Goal: Task Accomplishment & Management: Manage account settings

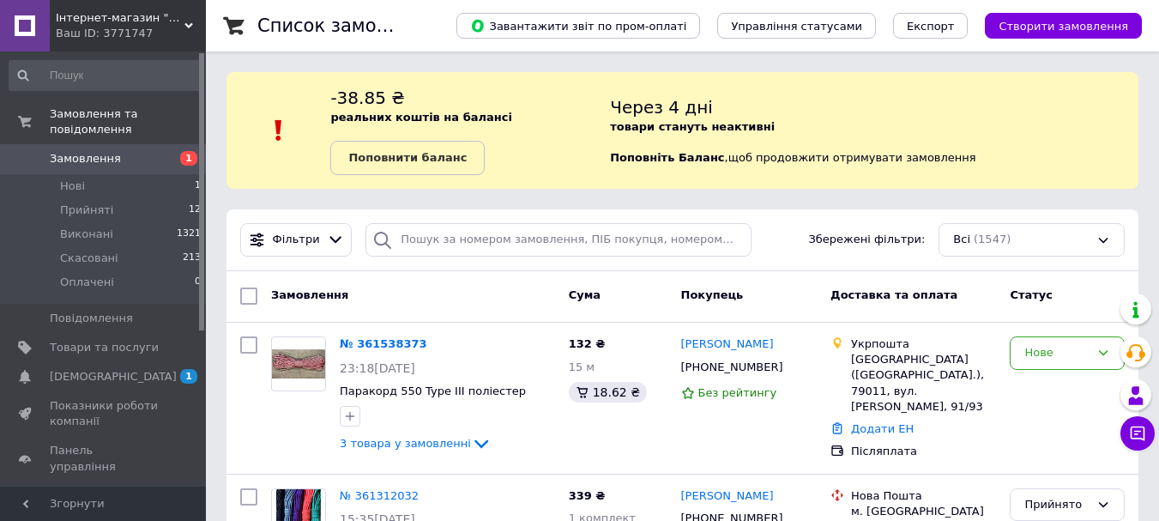
click at [166, 369] on span "1 0" at bounding box center [182, 376] width 47 height 15
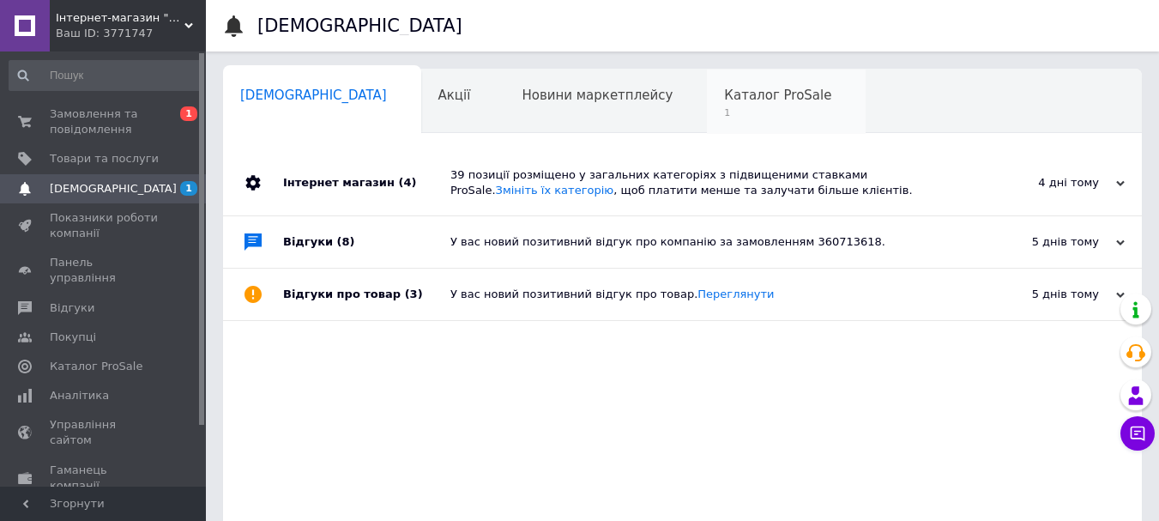
click at [724, 93] on span "Каталог ProSale" at bounding box center [777, 95] width 107 height 15
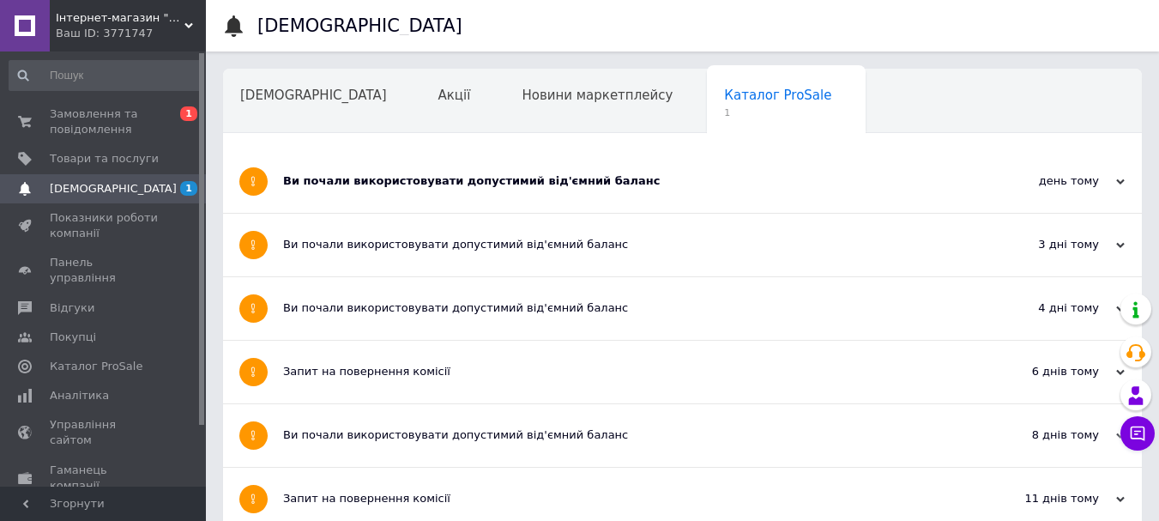
click at [567, 174] on div "Ви почали використовувати допустимий від'ємний баланс" at bounding box center [618, 181] width 670 height 63
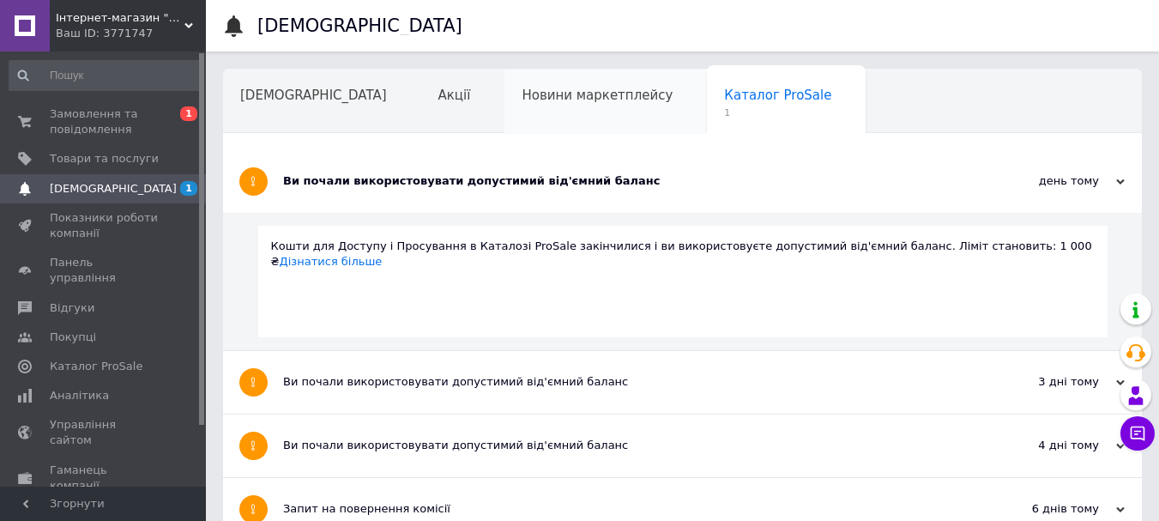
click at [522, 94] on span "Новини маркетплейсу" at bounding box center [597, 95] width 151 height 15
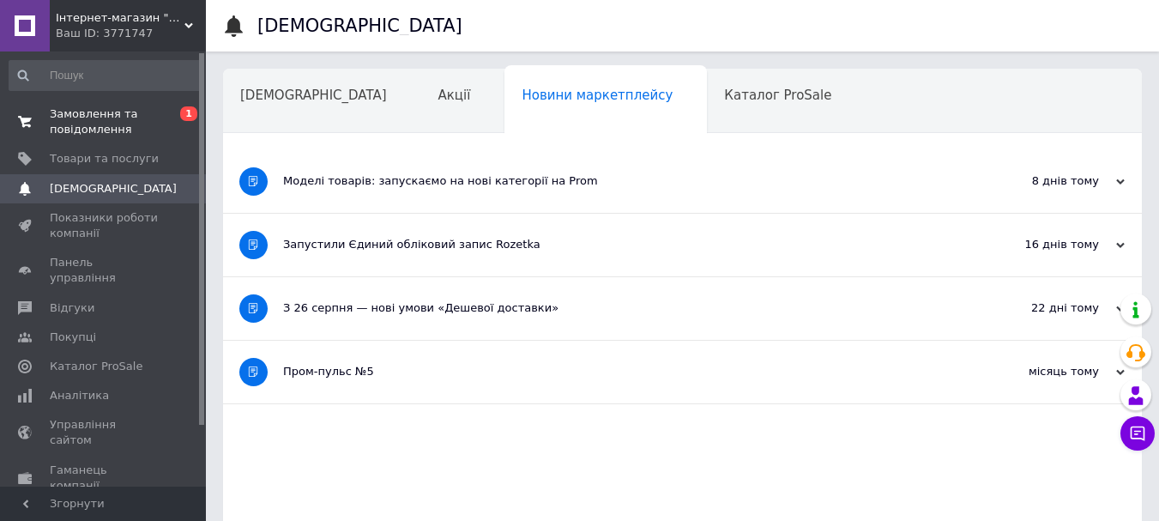
click at [151, 118] on span "Замовлення та повідомлення" at bounding box center [104, 121] width 109 height 31
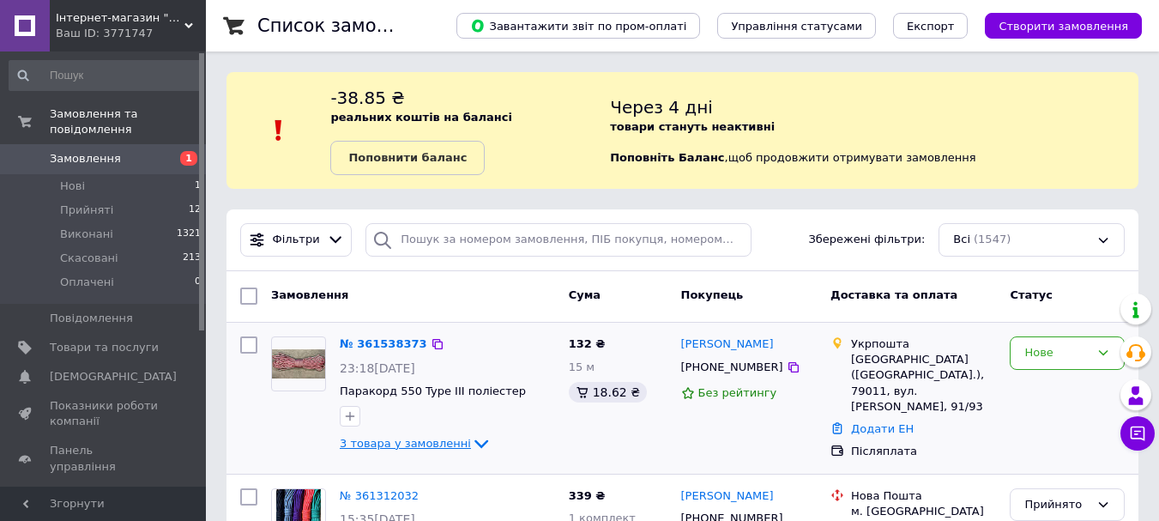
click at [474, 443] on icon at bounding box center [481, 444] width 14 height 9
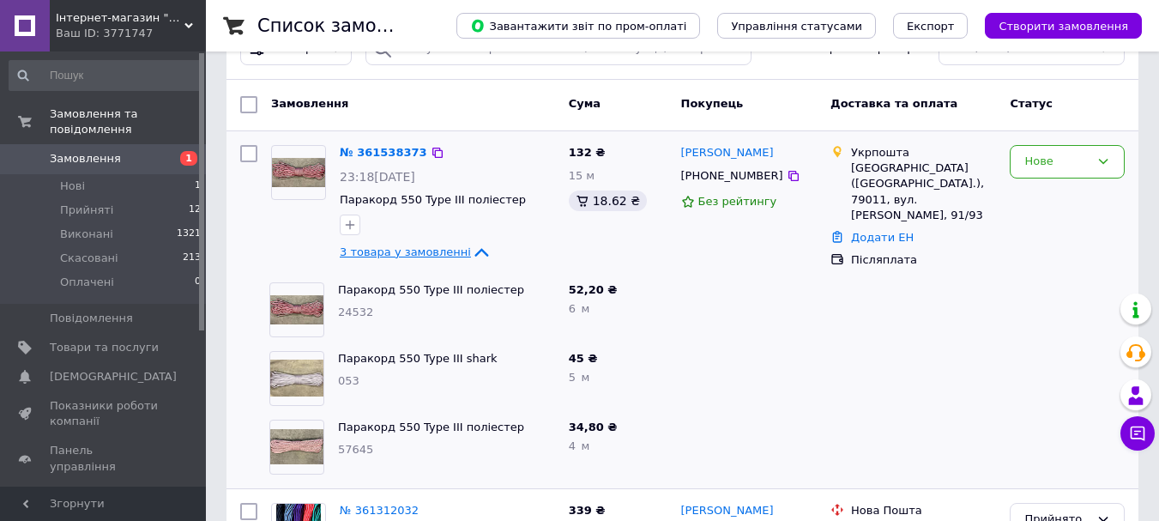
scroll to position [198, 0]
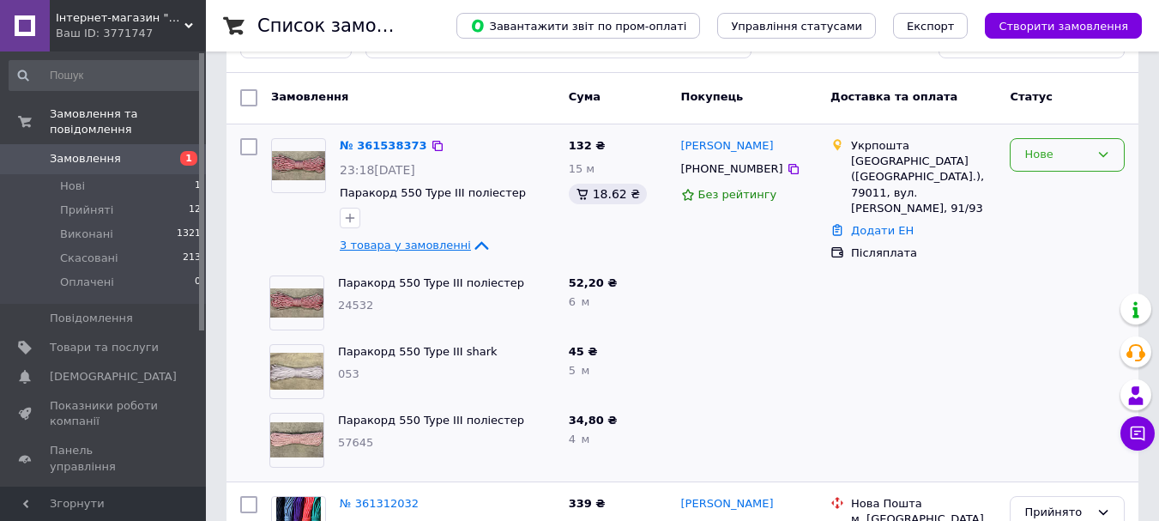
click at [1093, 150] on div "Нове" at bounding box center [1067, 154] width 115 height 33
click at [1075, 186] on li "Прийнято" at bounding box center [1067, 191] width 113 height 32
click at [392, 139] on link "№ 361538373" at bounding box center [379, 145] width 79 height 13
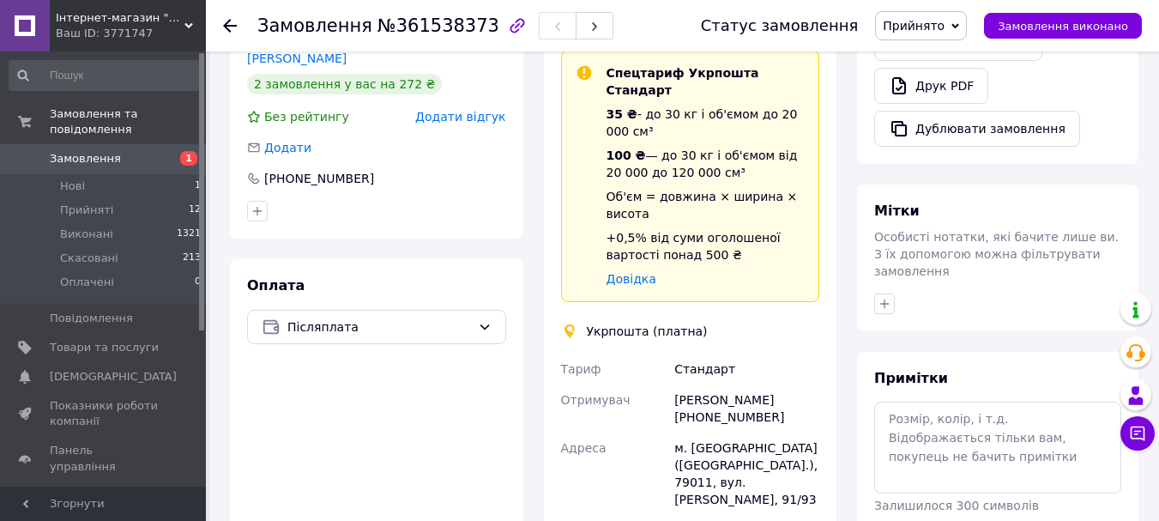
scroll to position [680, 0]
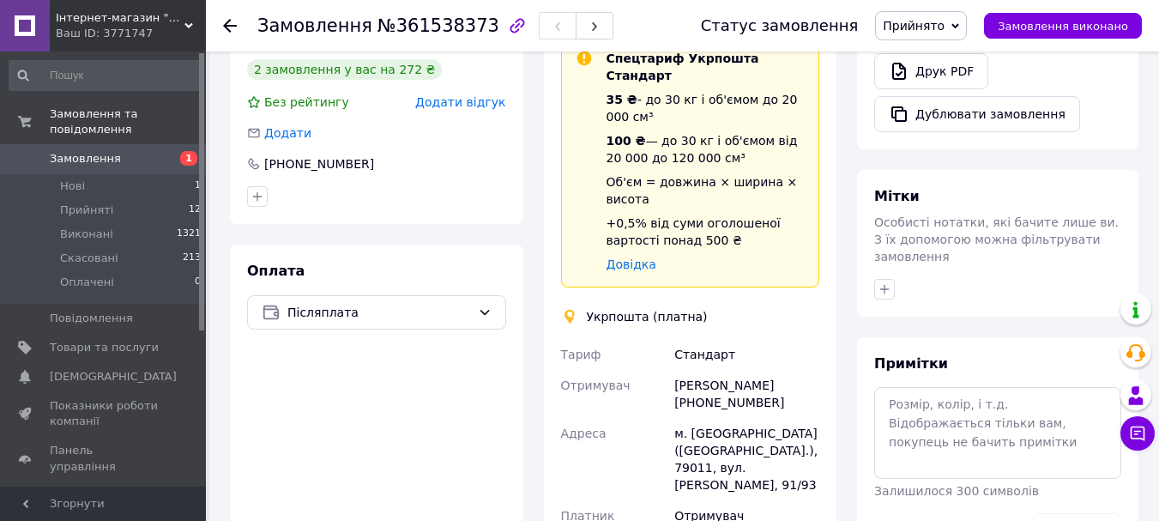
click at [729, 370] on div "Христина Мазуркевич +380954128029" at bounding box center [747, 394] width 152 height 48
click at [758, 370] on div "Христина Мазуркевич +380954128029" at bounding box center [747, 394] width 152 height 48
copy div "Мазуркевич"
click at [696, 370] on div "Христина Мазуркевич +380954128029" at bounding box center [747, 394] width 152 height 48
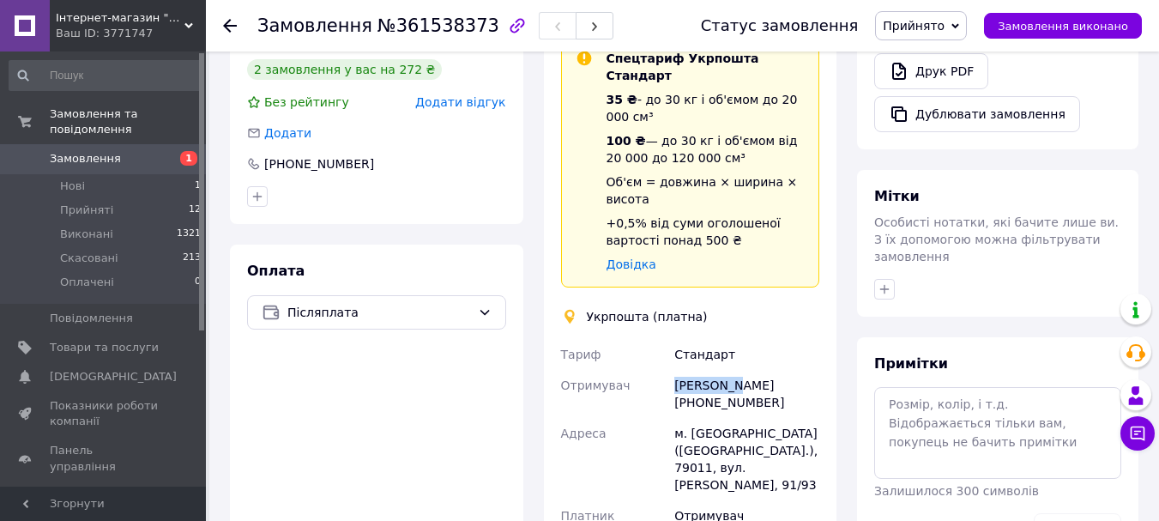
click at [696, 370] on div "Христина Мазуркевич +380954128029" at bounding box center [747, 394] width 152 height 48
copy div "Христина"
click at [737, 370] on div "Христина Мазуркевич +380954128029" at bounding box center [747, 394] width 152 height 48
click at [736, 370] on div "Христина Мазуркевич +380954128029" at bounding box center [747, 394] width 152 height 48
drag, startPoint x: 674, startPoint y: 370, endPoint x: 760, endPoint y: 368, distance: 85.8
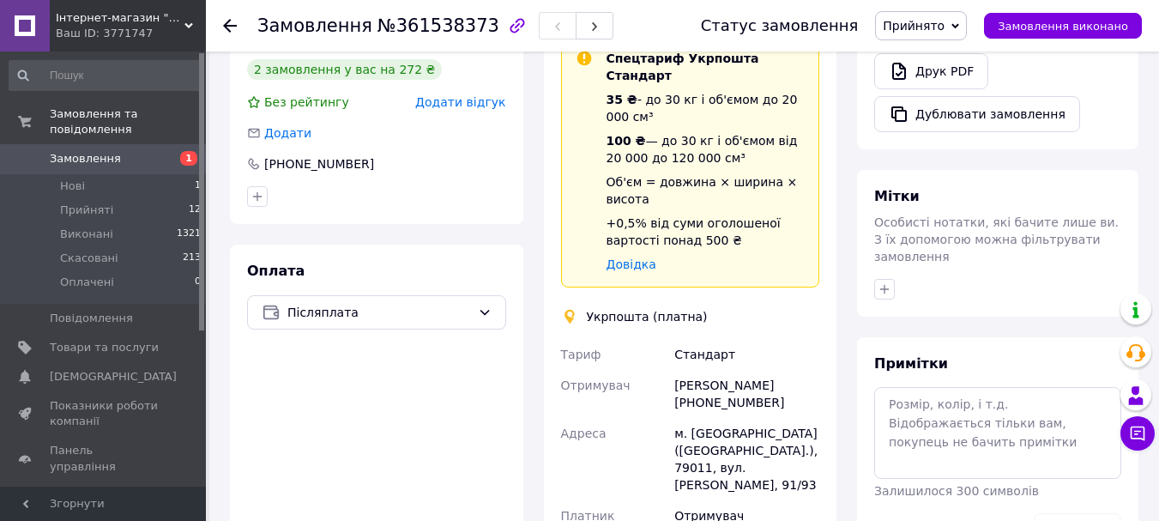
click at [760, 370] on div "Христина Мазуркевич +380954128029" at bounding box center [747, 394] width 152 height 48
copy div "[PHONE_NUMBER]"
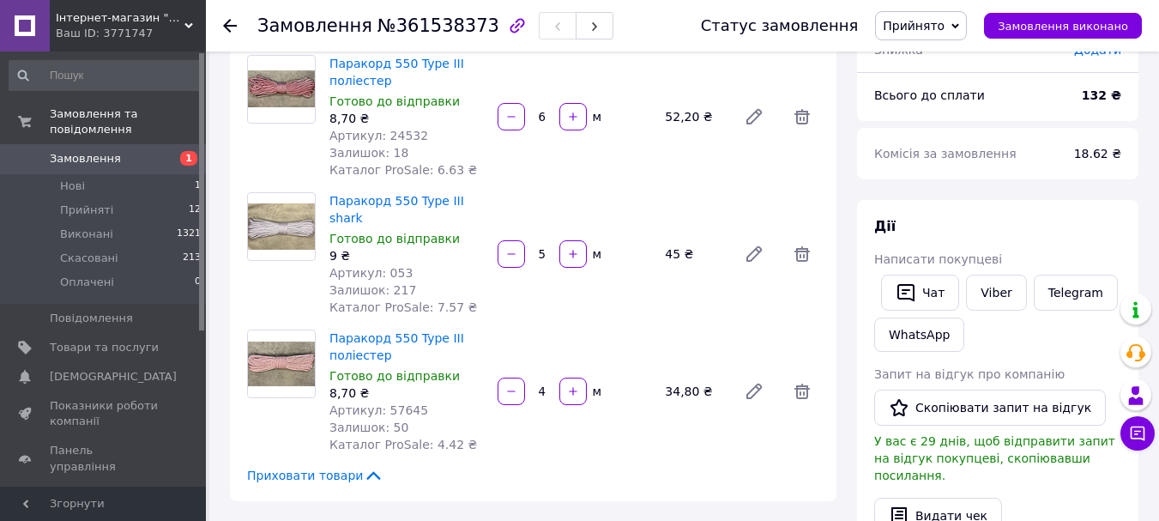
scroll to position [175, 0]
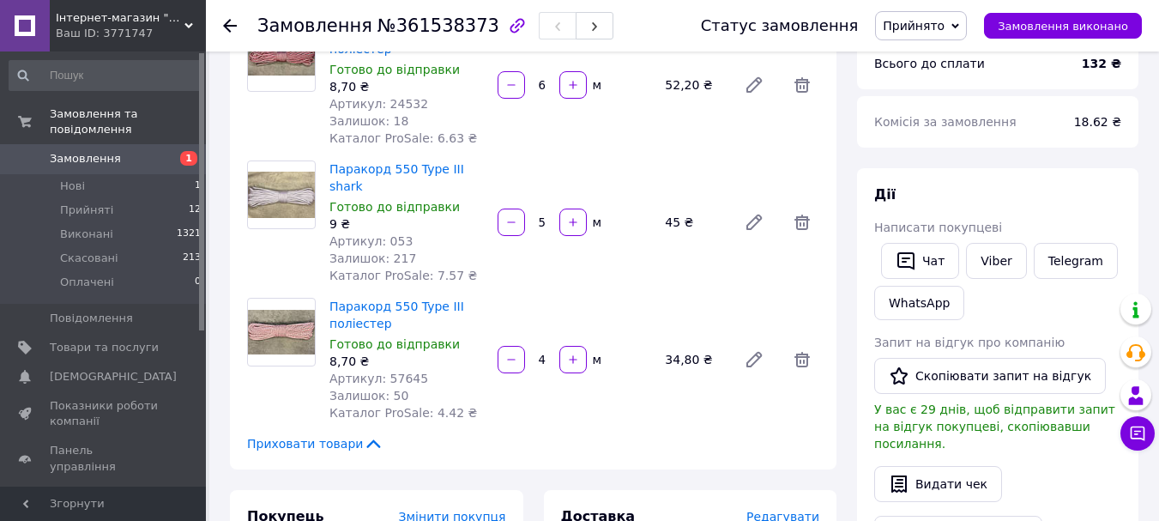
drag, startPoint x: 257, startPoint y: 21, endPoint x: 472, endPoint y: 33, distance: 214.8
click at [472, 33] on div "Замовлення №361538373" at bounding box center [435, 25] width 356 height 29
drag, startPoint x: 469, startPoint y: 27, endPoint x: 247, endPoint y: 26, distance: 222.2
click at [247, 26] on div "Замовлення №361538373 Статус замовлення Прийнято Виконано Скасовано Оплачено За…" at bounding box center [682, 25] width 919 height 51
copy h1 "Замовлення №361538373"
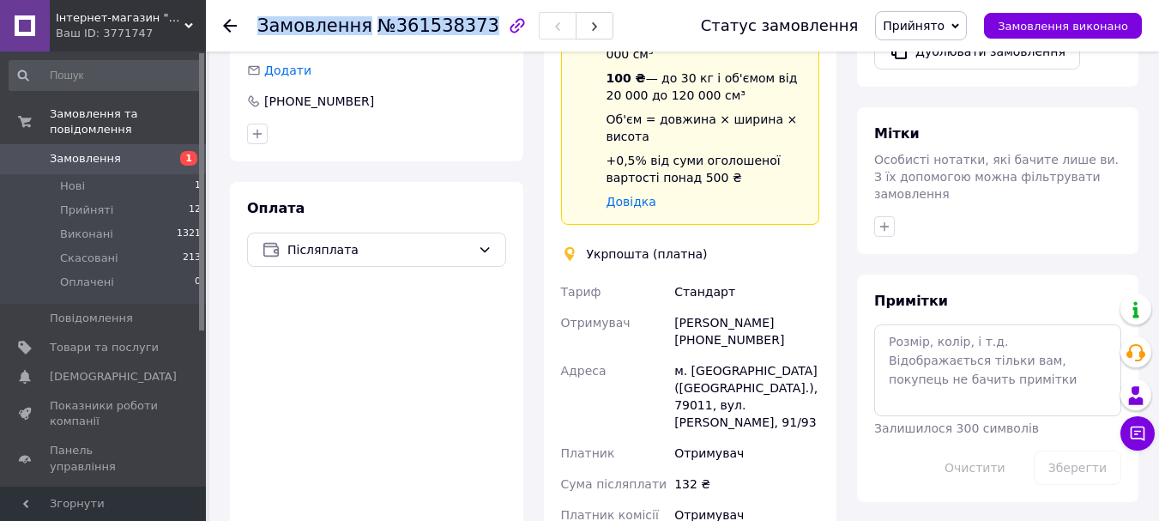
scroll to position [757, 0]
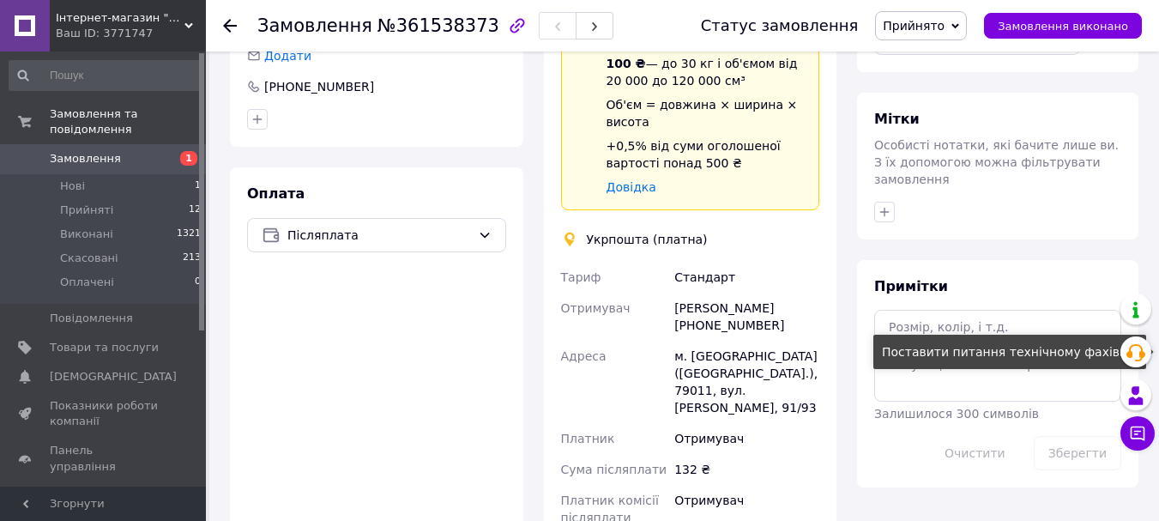
click at [987, 335] on div "Поставити питання технічному фахівцю" at bounding box center [1009, 352] width 273 height 34
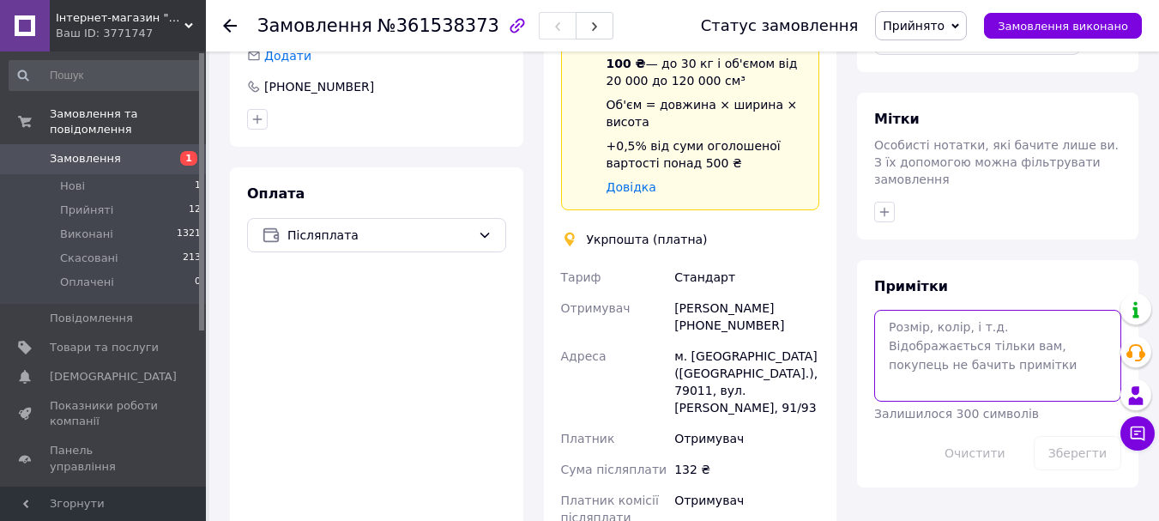
click at [975, 311] on textarea at bounding box center [997, 355] width 247 height 91
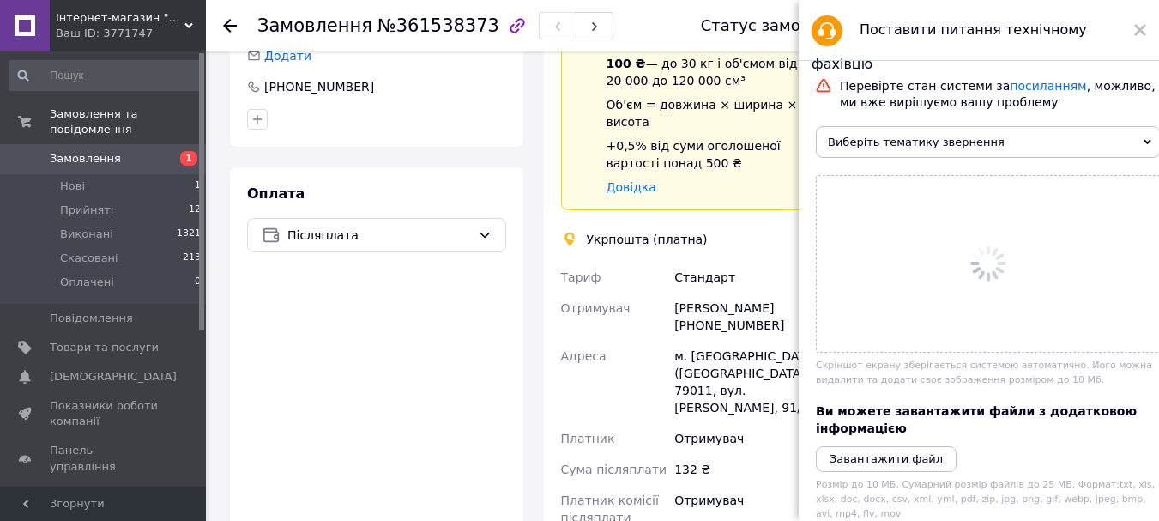
click at [1132, 29] on div "Поставити питання технічному фахівцю" at bounding box center [979, 30] width 360 height 61
click at [1140, 28] on icon at bounding box center [1140, 30] width 12 height 12
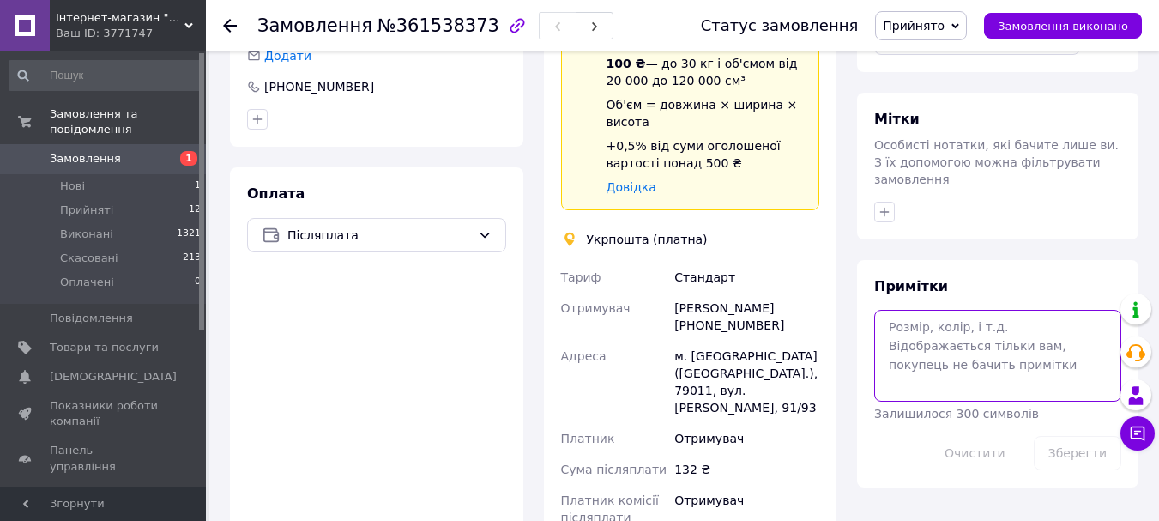
click at [950, 324] on textarea at bounding box center [997, 355] width 247 height 91
paste textarea "0505368925254"
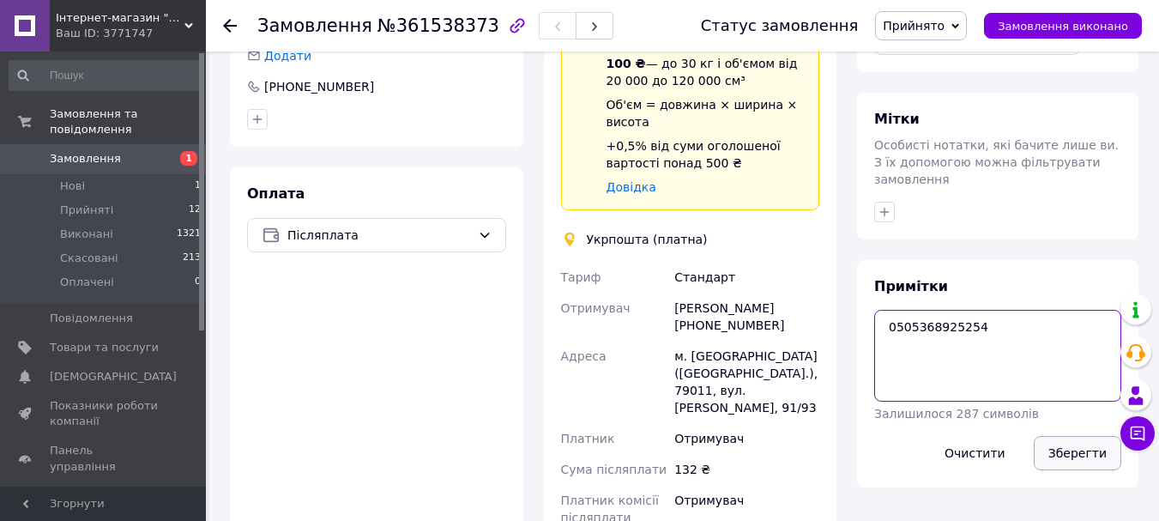
type textarea "0505368925254"
click at [1073, 436] on button "Зберегти" at bounding box center [1078, 453] width 88 height 34
click at [122, 144] on link "Замовлення 1" at bounding box center [105, 158] width 211 height 29
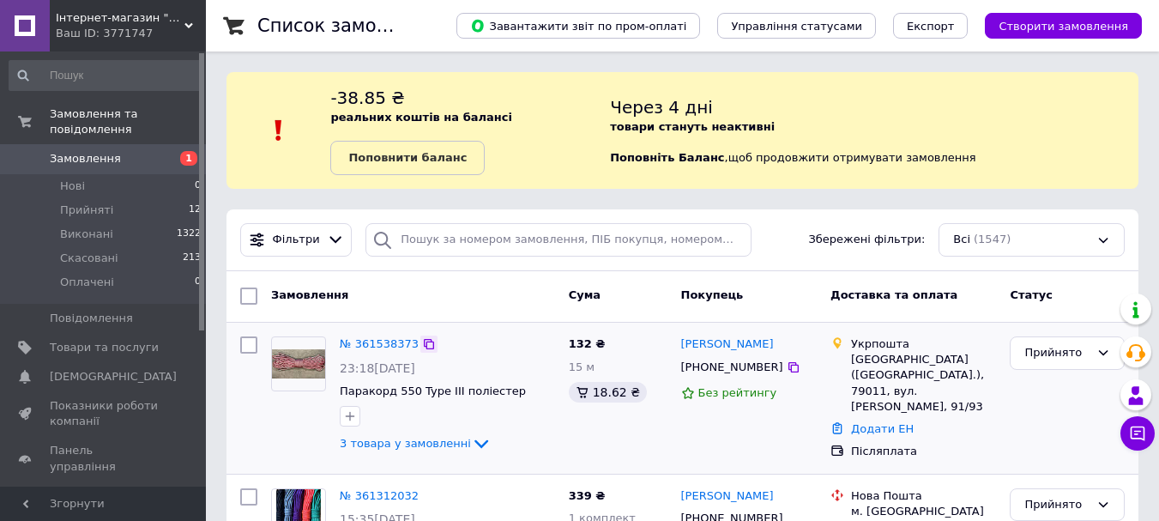
click at [422, 343] on icon at bounding box center [429, 344] width 14 height 14
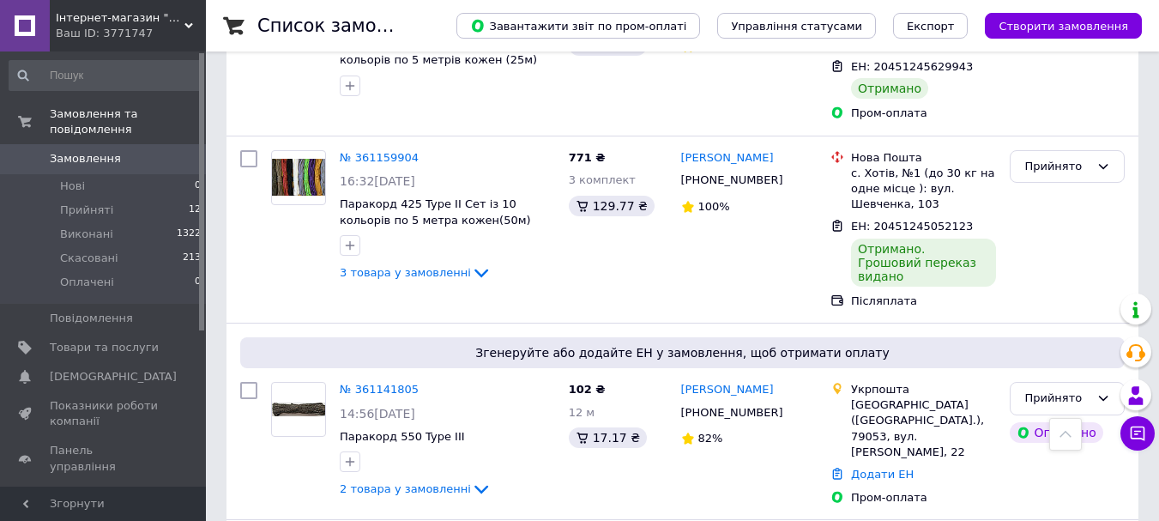
scroll to position [1325, 0]
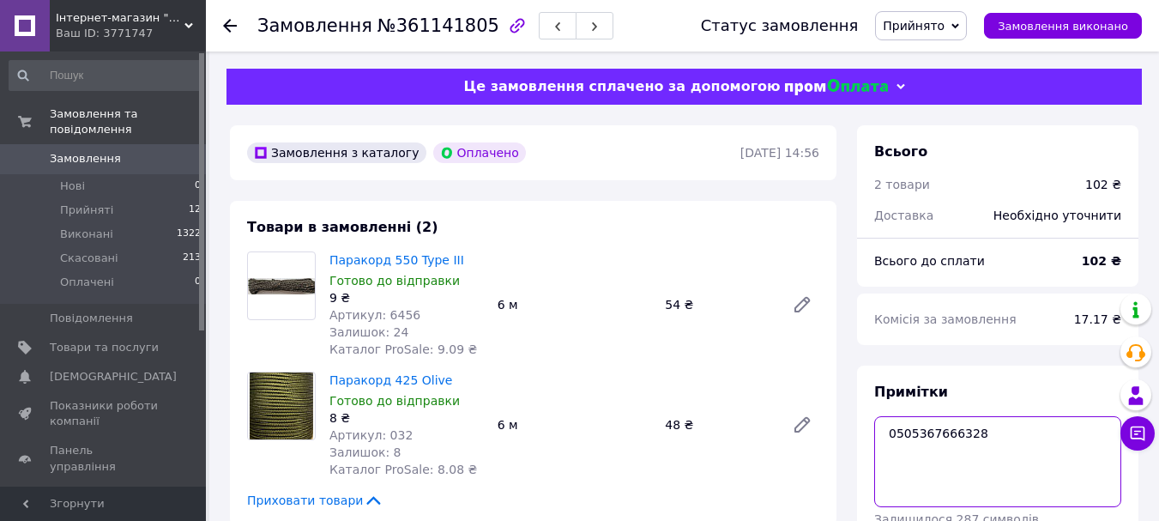
drag, startPoint x: 899, startPoint y: 436, endPoint x: 871, endPoint y: 437, distance: 28.3
click at [871, 437] on div "Примітки 0505367666328 Залишилося 287 символів Очистити Зберегти" at bounding box center [997, 478] width 281 height 227
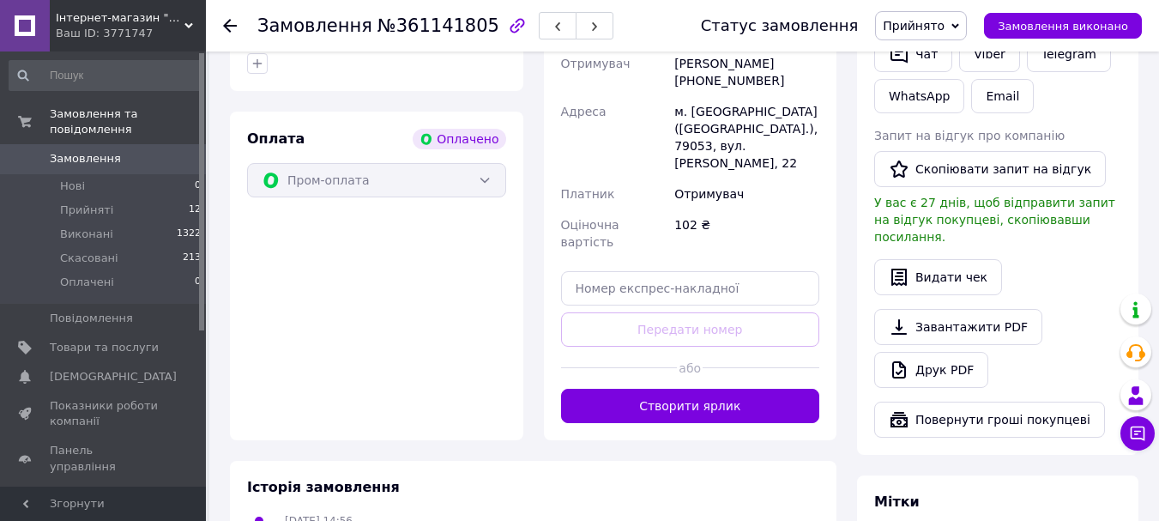
scroll to position [576, 0]
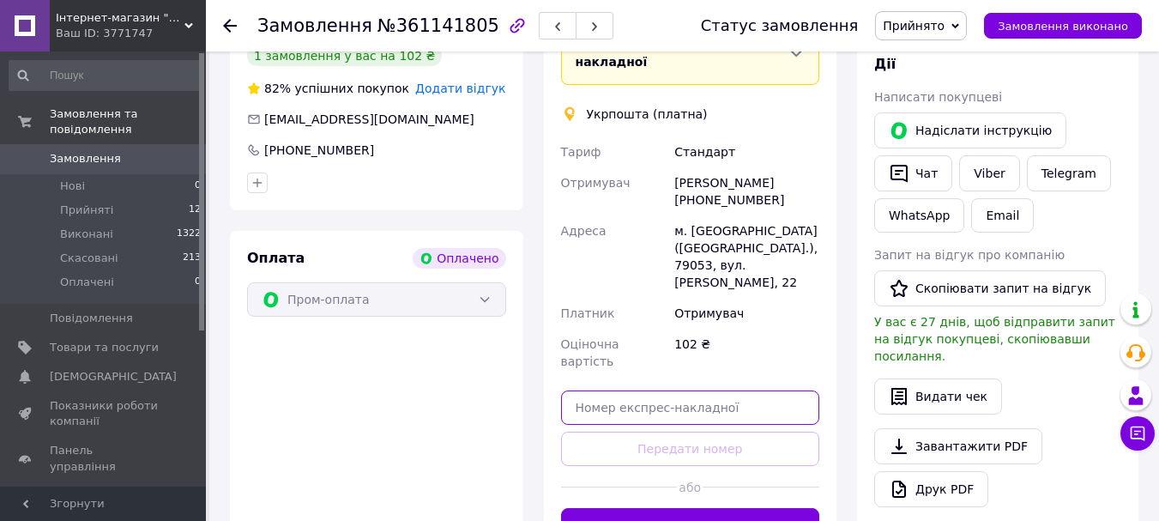
click at [587, 390] on input "text" at bounding box center [690, 407] width 259 height 34
paste input "0505367666328"
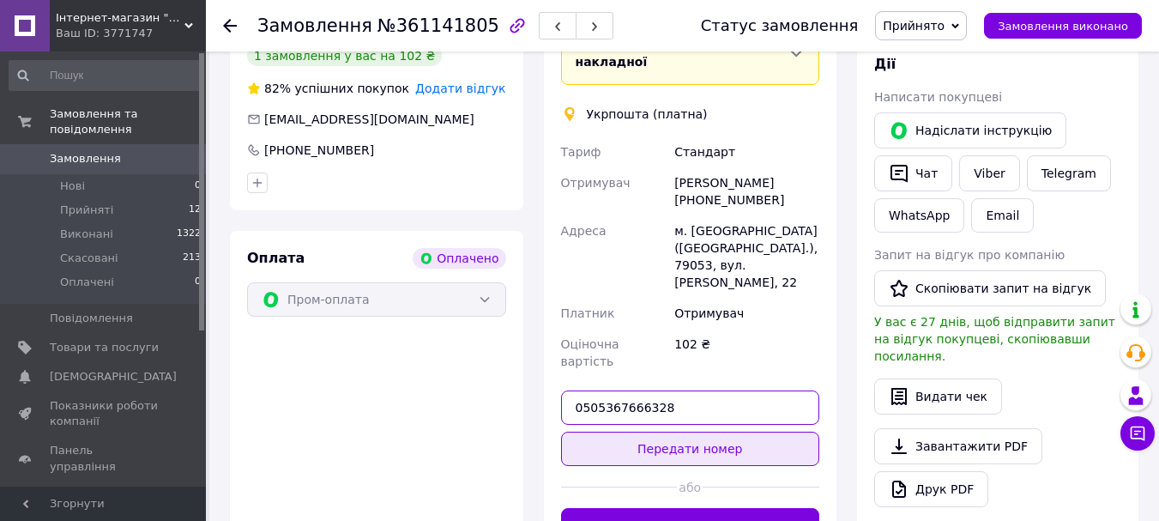
type input "0505367666328"
click at [698, 432] on button "Передати номер" at bounding box center [690, 449] width 259 height 34
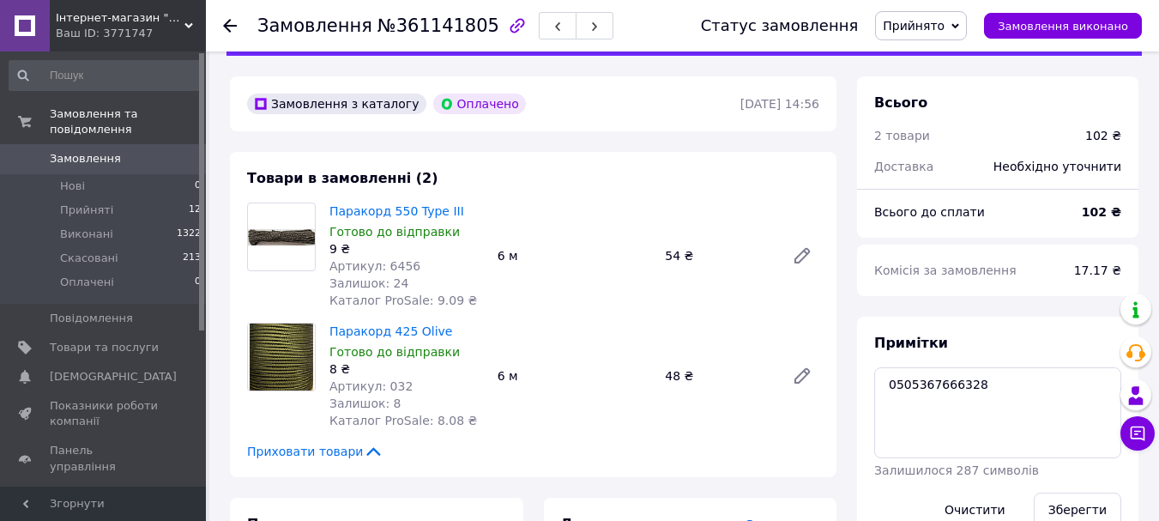
scroll to position [7, 0]
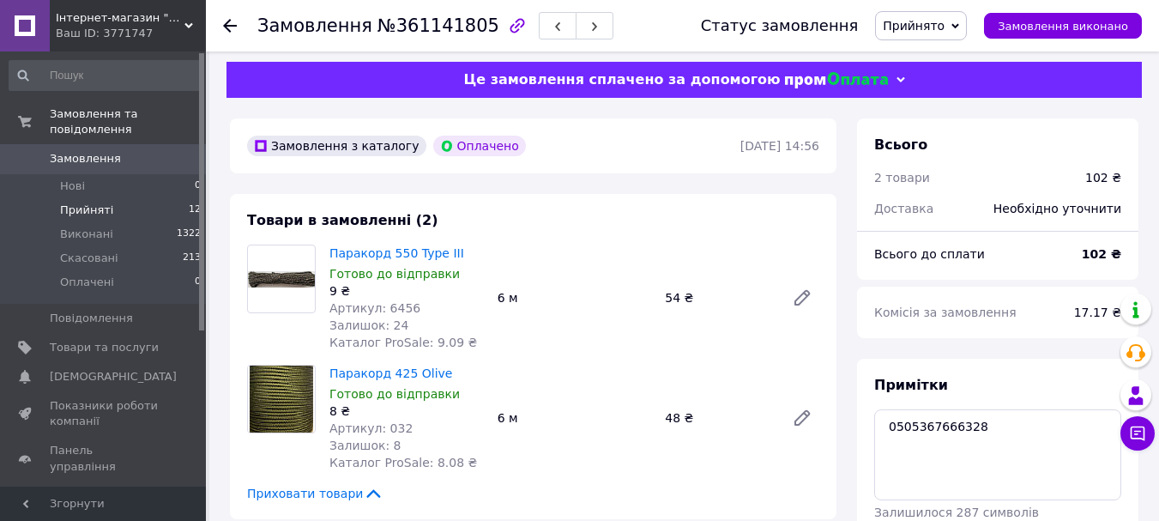
click at [137, 198] on li "Прийняті 12" at bounding box center [105, 210] width 211 height 24
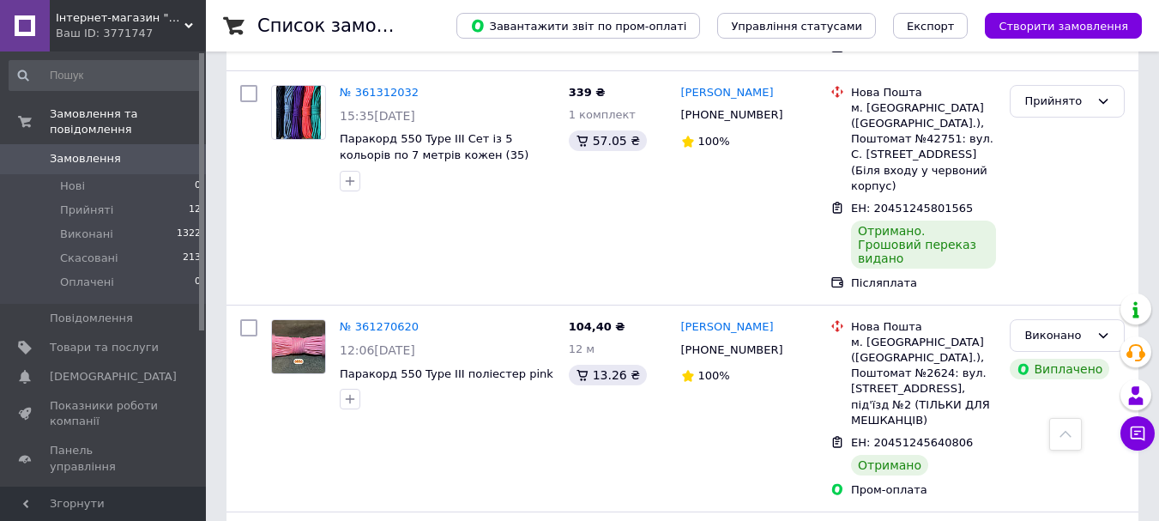
scroll to position [377, 0]
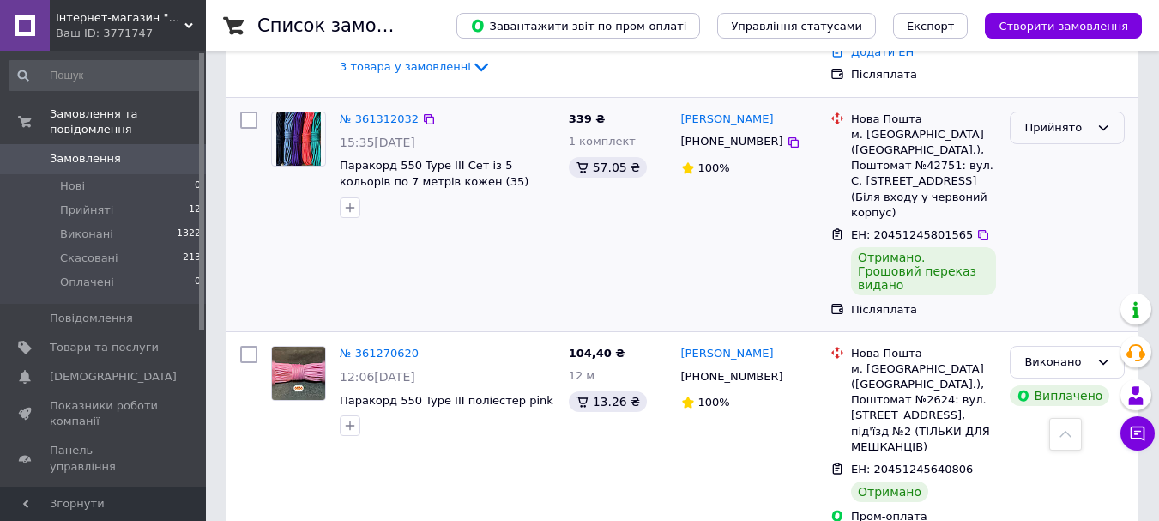
click at [1059, 135] on div "Прийнято" at bounding box center [1067, 128] width 115 height 33
click at [1056, 162] on li "Виконано" at bounding box center [1067, 164] width 113 height 32
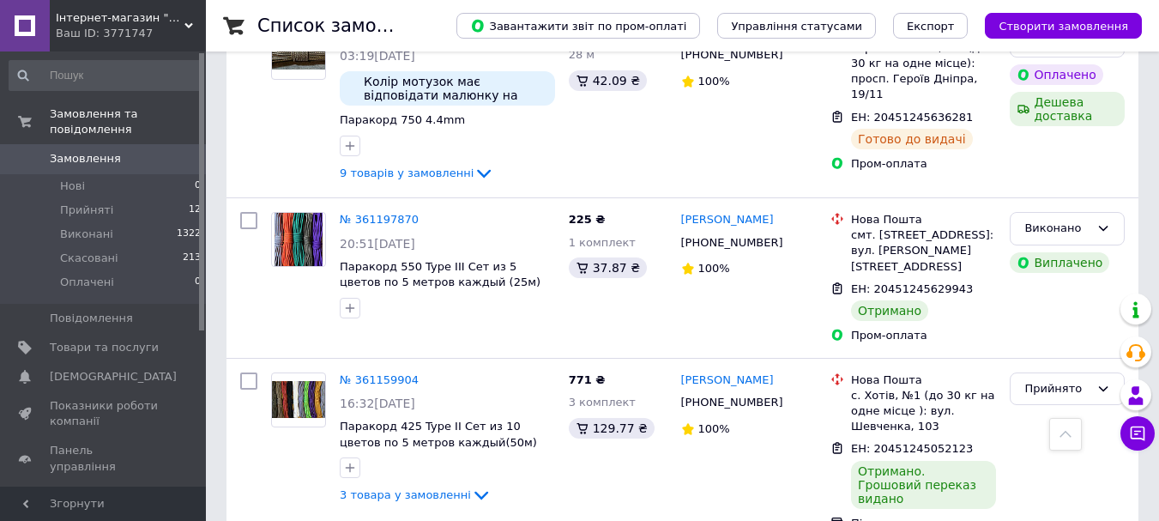
scroll to position [1101, 0]
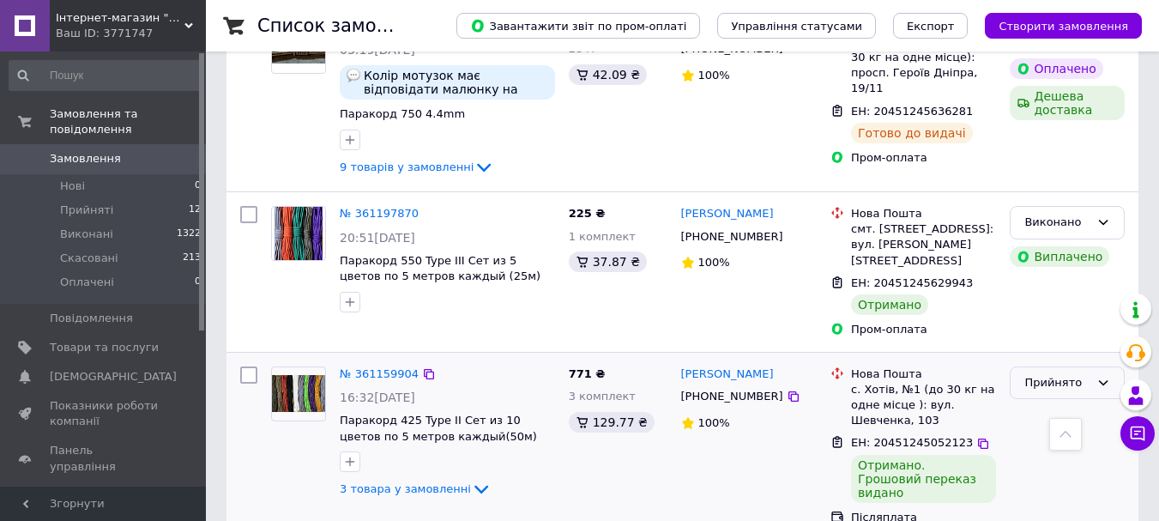
click at [1096, 376] on icon at bounding box center [1103, 383] width 14 height 14
click at [1085, 402] on li "Виконано" at bounding box center [1067, 418] width 113 height 32
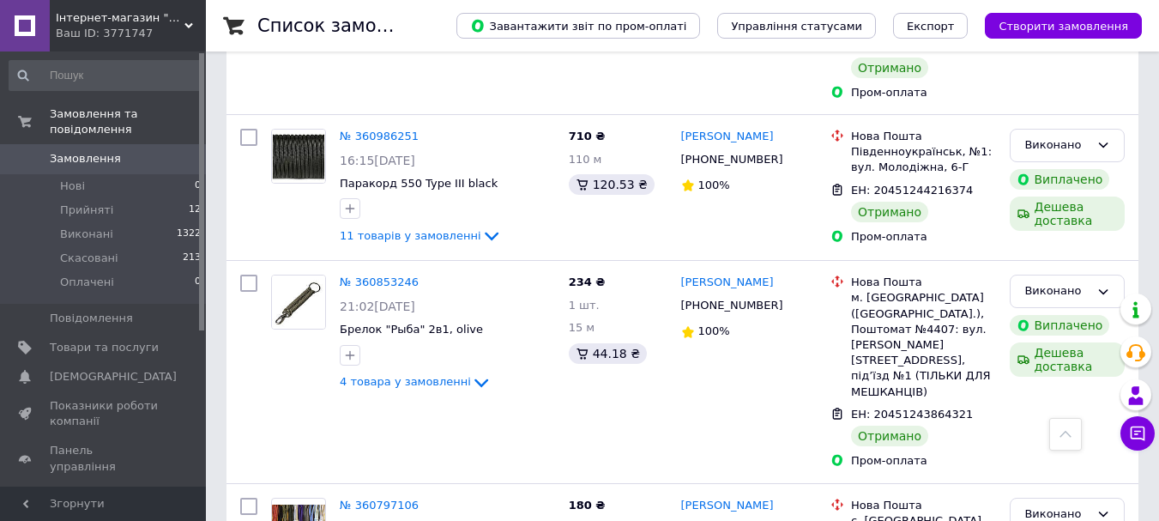
scroll to position [2170, 0]
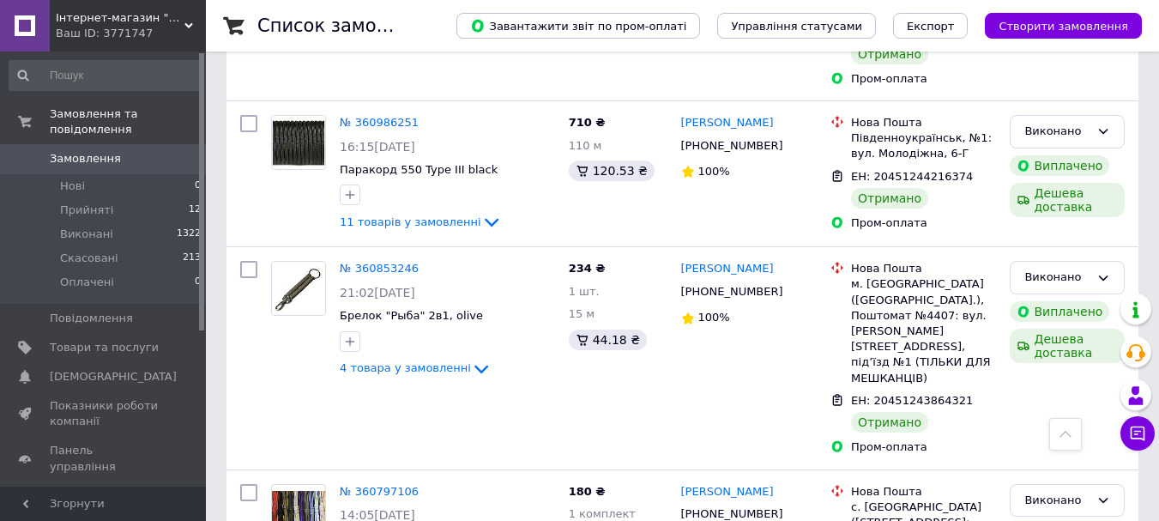
click at [141, 151] on span "Замовлення" at bounding box center [104, 158] width 109 height 15
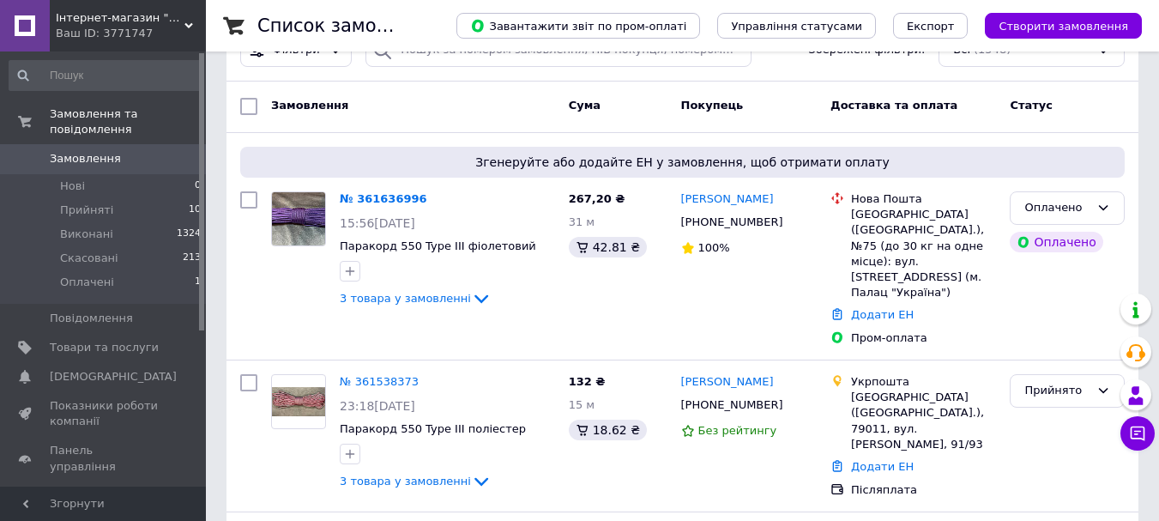
scroll to position [196, 0]
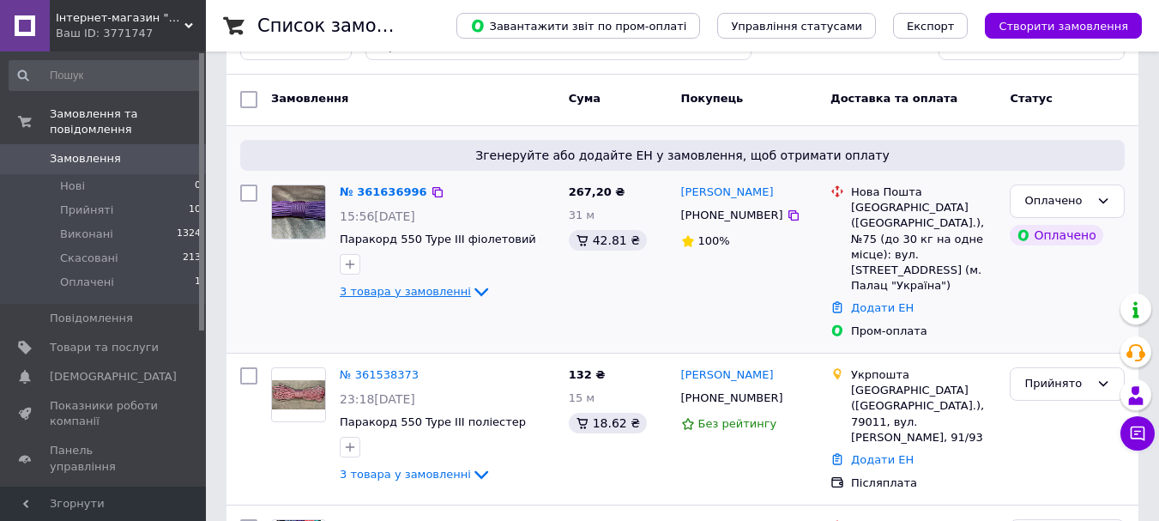
click at [471, 294] on icon at bounding box center [481, 291] width 21 height 21
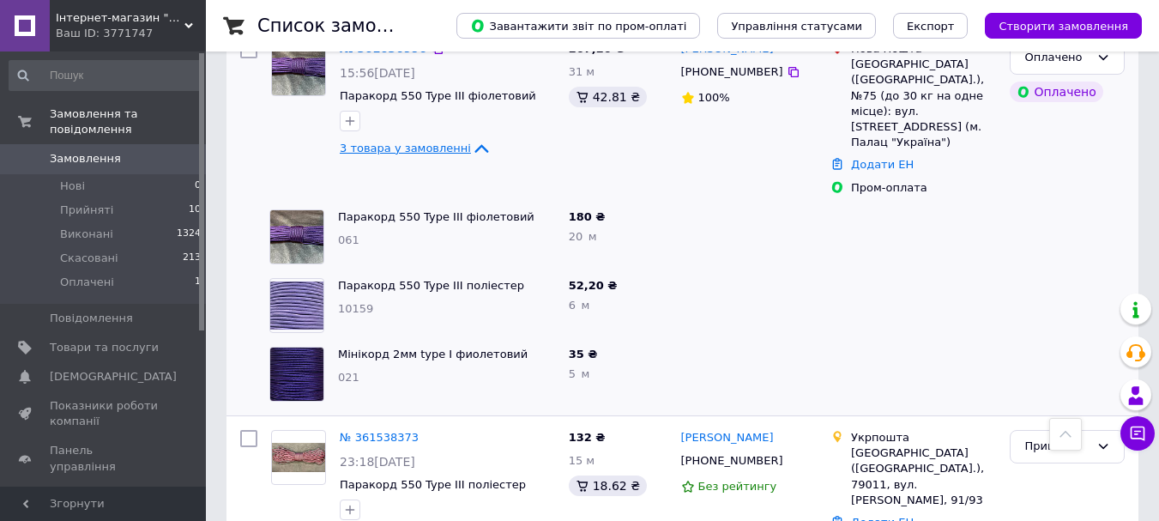
scroll to position [140, 0]
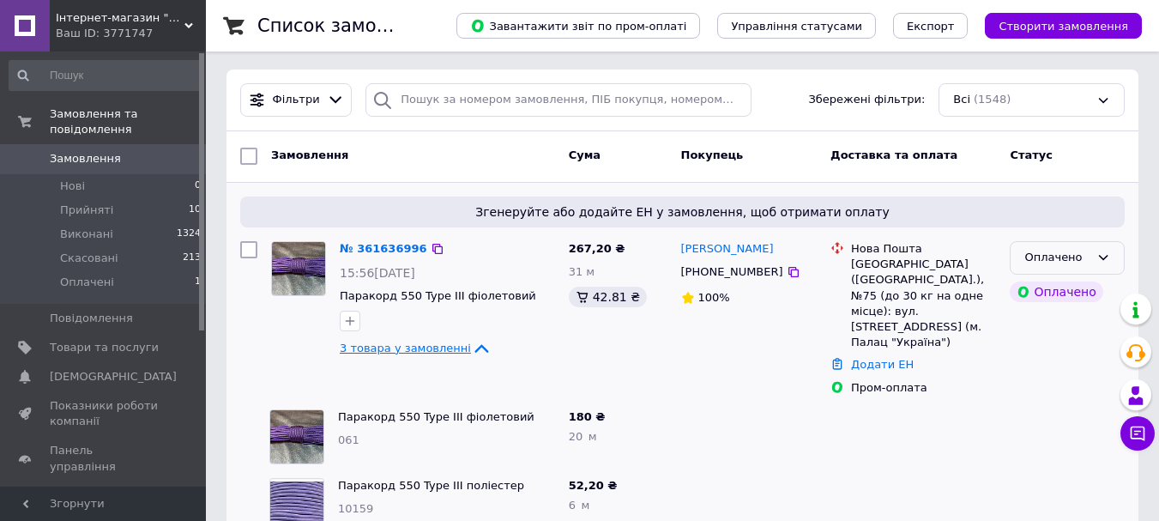
click at [1062, 256] on div "Оплачено" at bounding box center [1056, 258] width 65 height 18
click at [1059, 287] on li "Прийнято" at bounding box center [1067, 294] width 113 height 32
click at [160, 198] on li "Прийняті 10" at bounding box center [105, 210] width 211 height 24
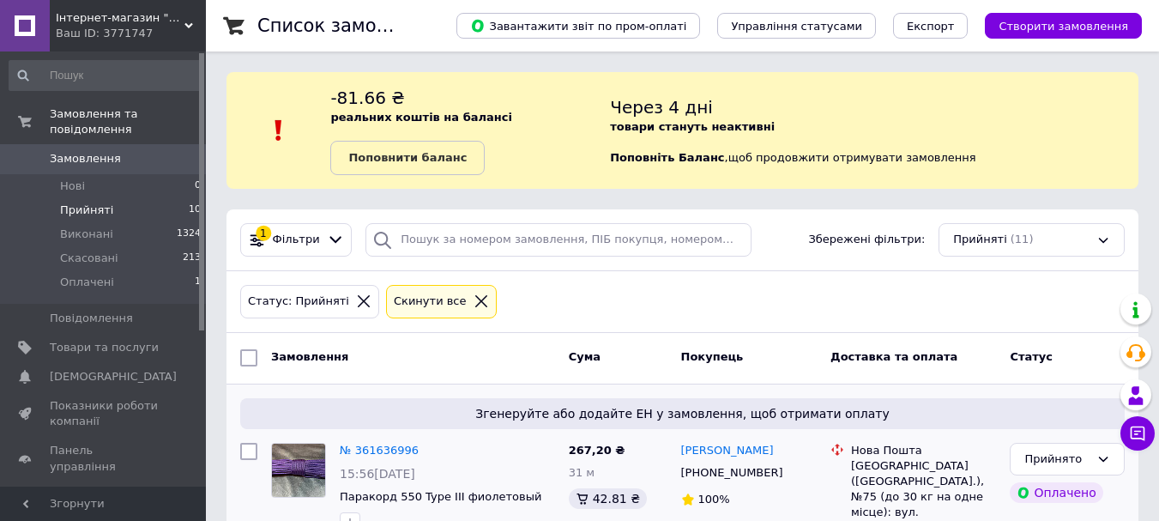
click at [422, 453] on icon at bounding box center [429, 451] width 14 height 14
click at [393, 444] on link "№ 361636996" at bounding box center [379, 450] width 79 height 13
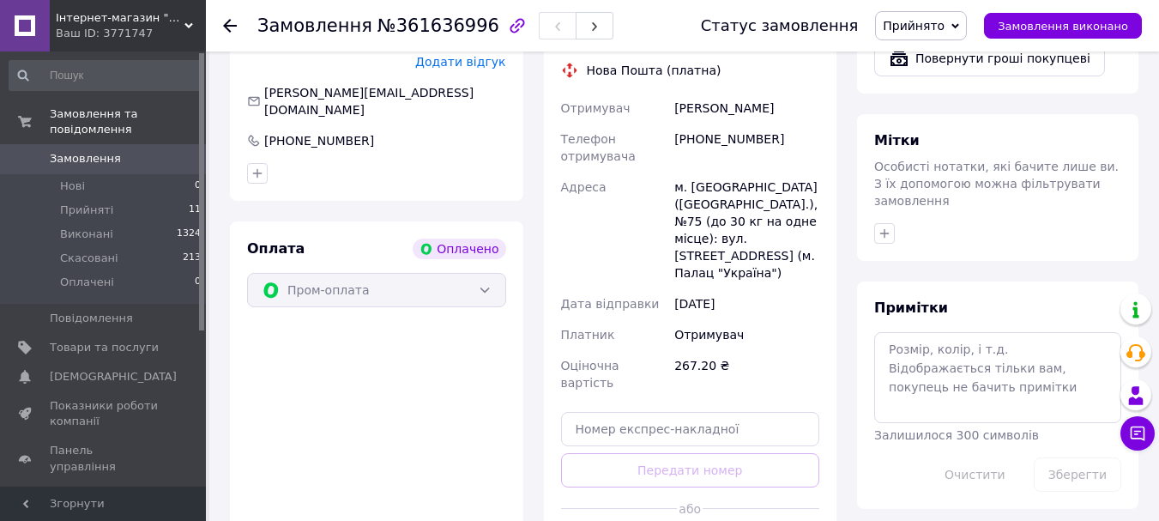
scroll to position [847, 0]
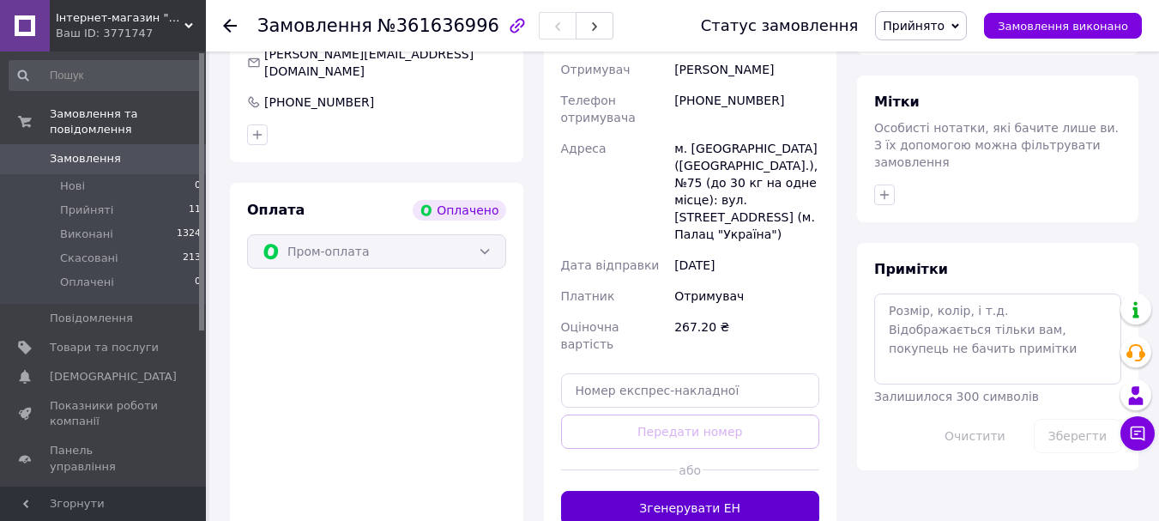
click at [722, 491] on button "Згенерувати ЕН" at bounding box center [690, 508] width 259 height 34
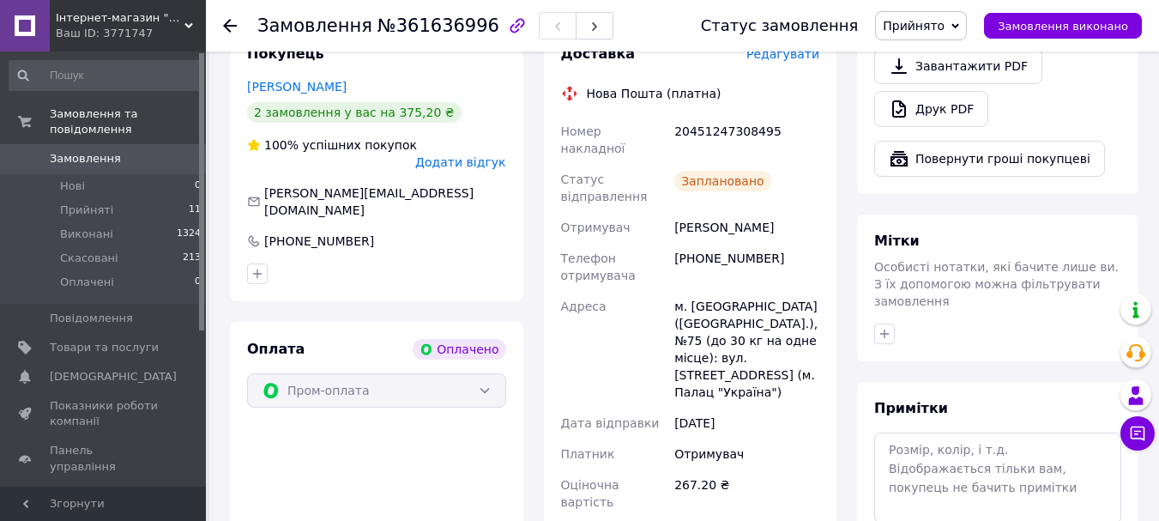
scroll to position [628, 0]
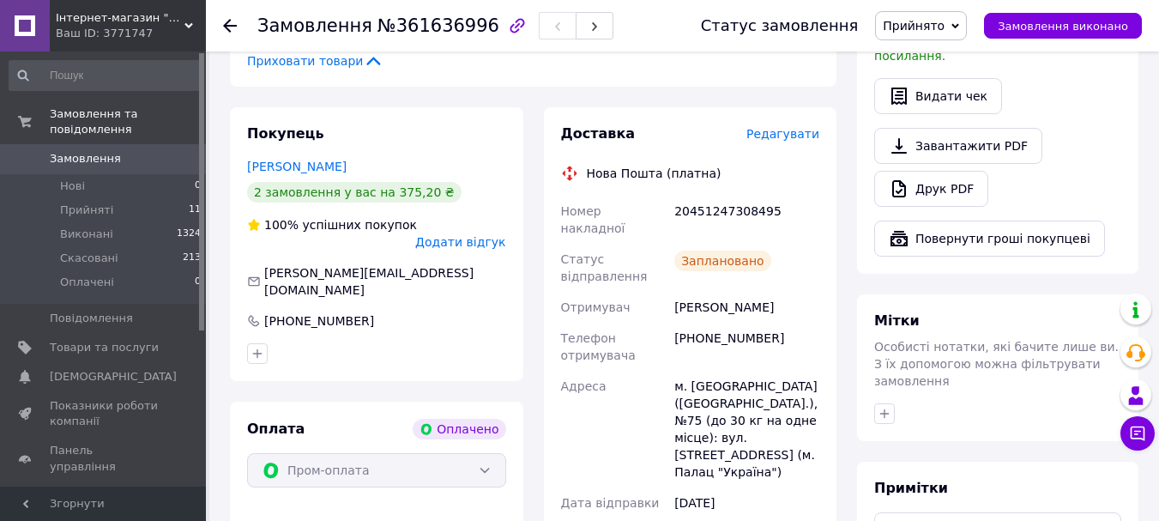
click at [81, 151] on span "Замовлення" at bounding box center [85, 158] width 71 height 15
